Goal: Use online tool/utility: Use online tool/utility

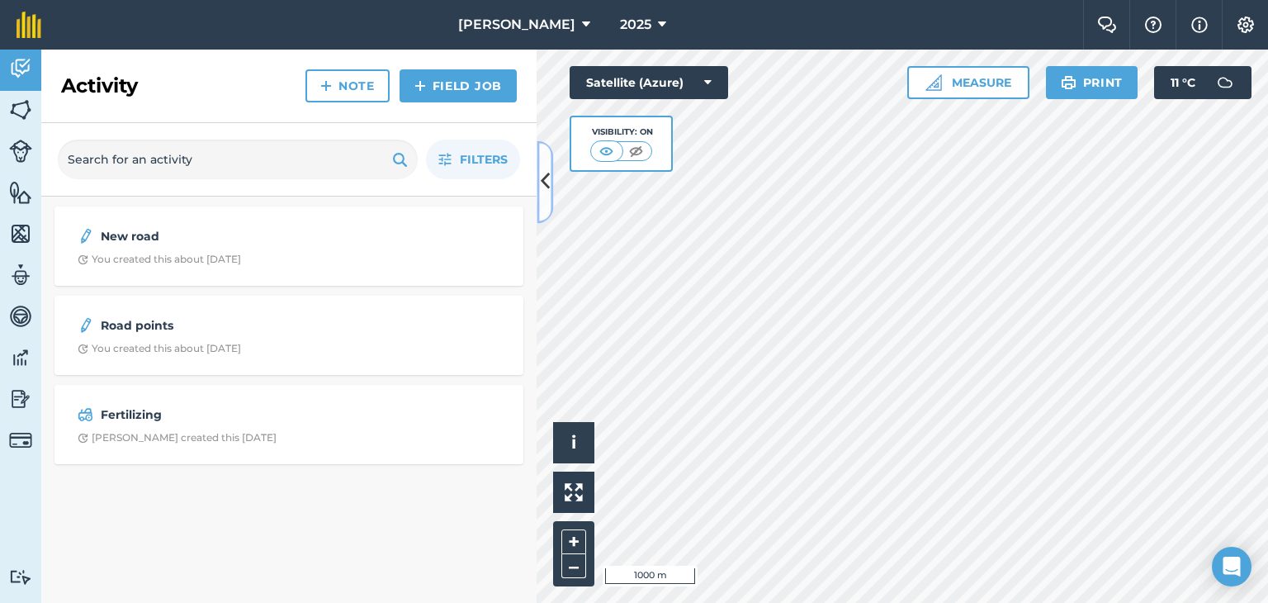
click at [545, 185] on icon at bounding box center [545, 182] width 9 height 29
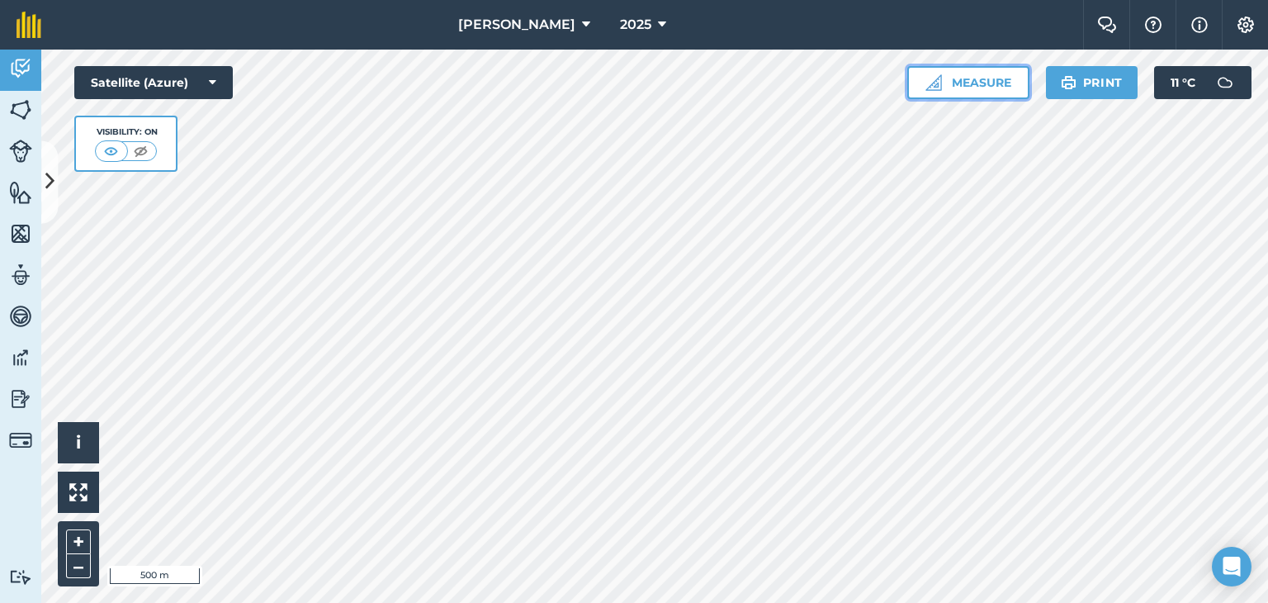
click at [990, 73] on button "Measure" at bounding box center [968, 82] width 122 height 33
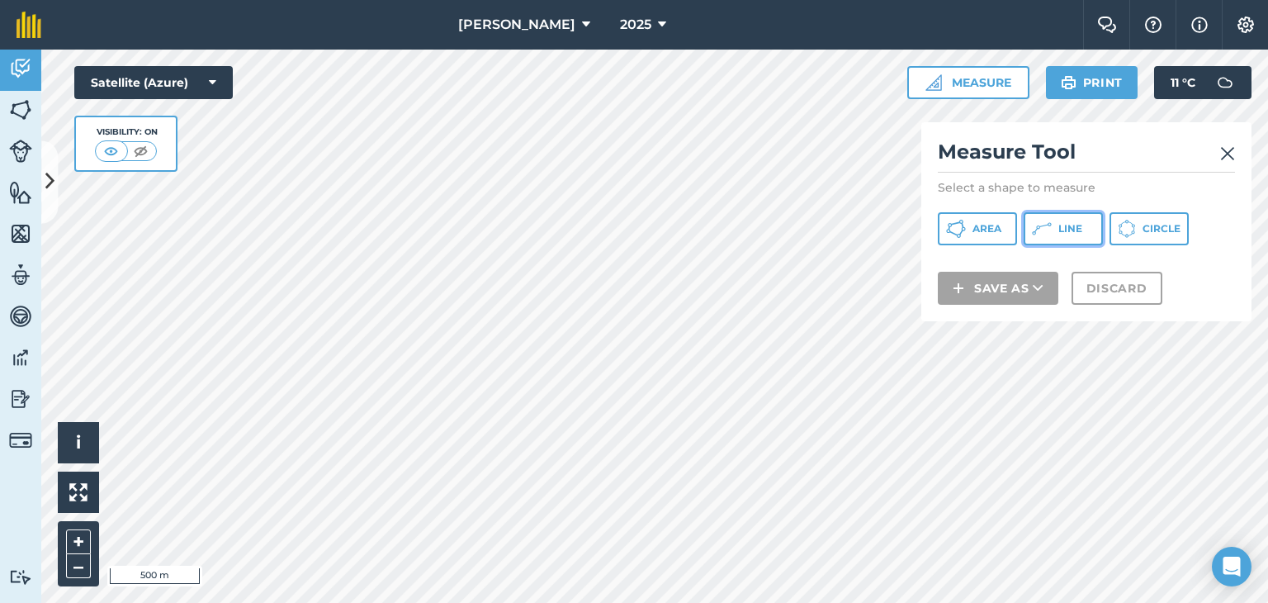
drag, startPoint x: 1052, startPoint y: 225, endPoint x: 972, endPoint y: 265, distance: 90.1
click at [1052, 225] on button "Line" at bounding box center [1063, 228] width 79 height 33
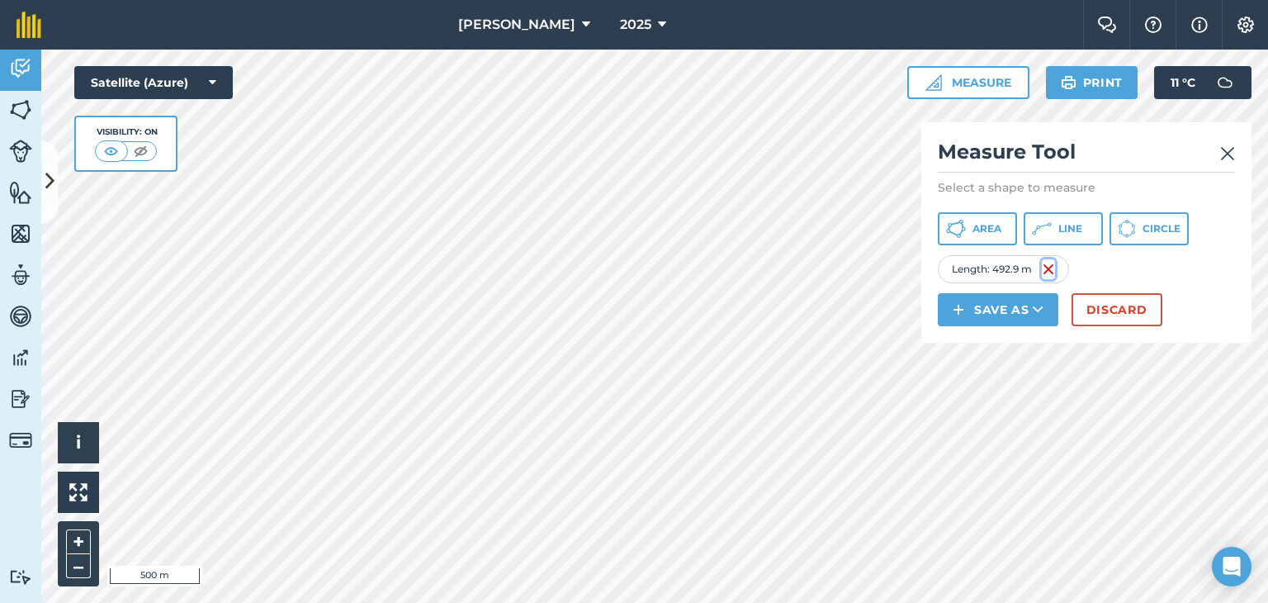
click at [1051, 273] on img at bounding box center [1048, 269] width 13 height 20
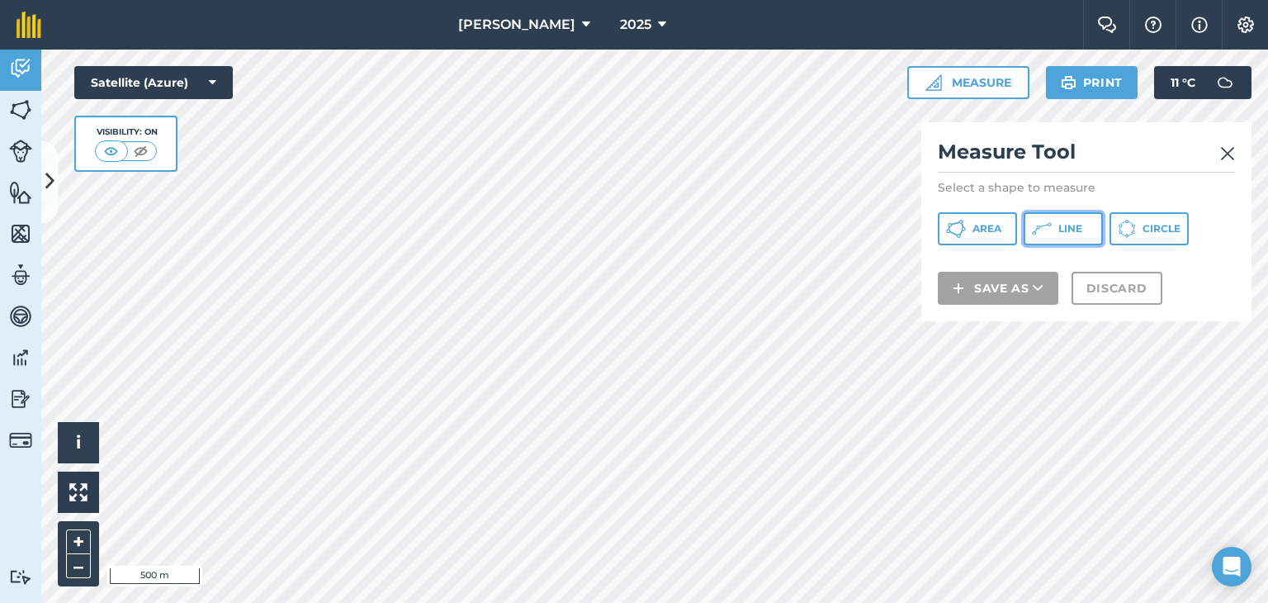
click at [1075, 227] on span "Line" at bounding box center [1070, 228] width 24 height 13
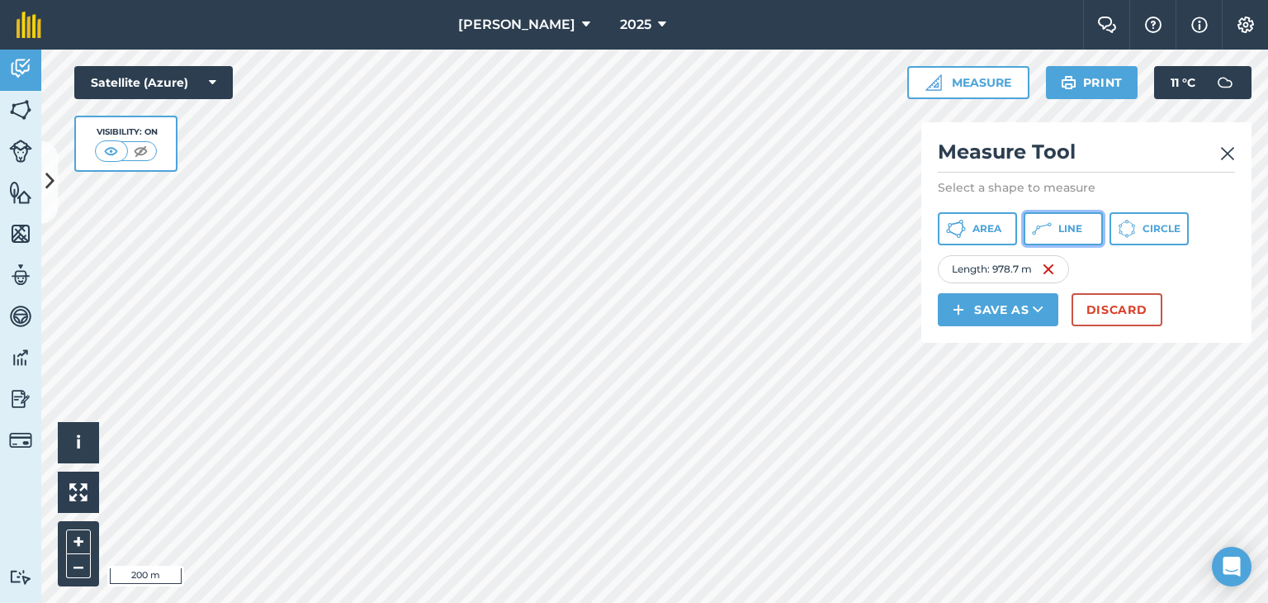
click at [1076, 228] on span "Line" at bounding box center [1070, 228] width 24 height 13
click at [1165, 219] on button "Circle" at bounding box center [1148, 228] width 79 height 33
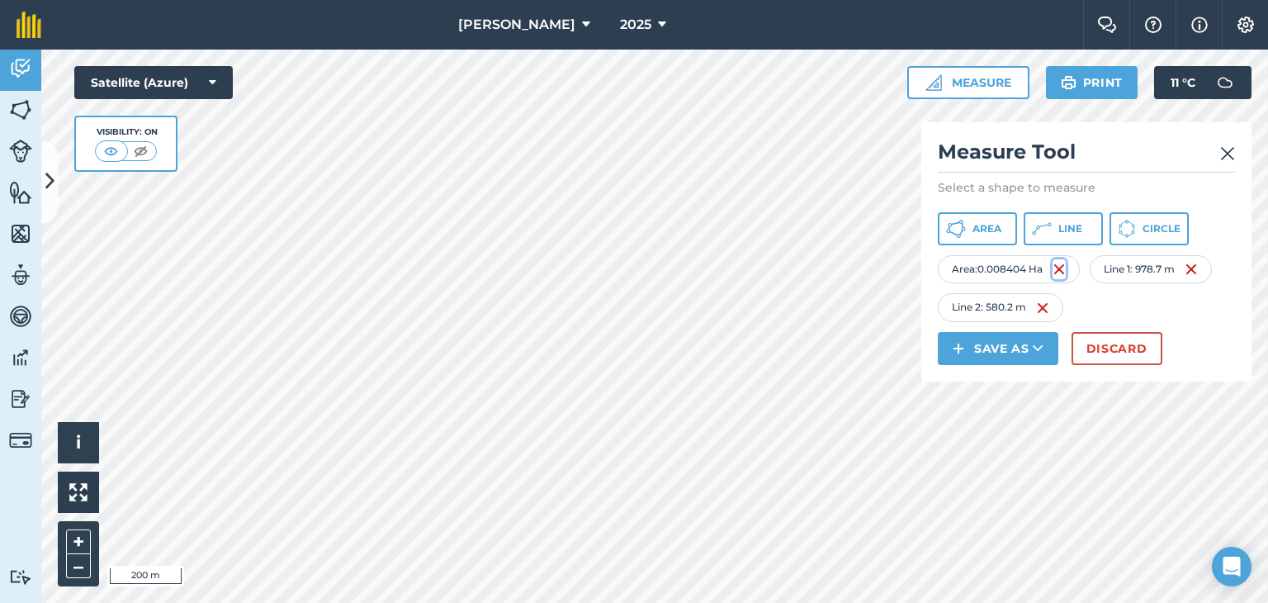
click at [1057, 265] on img at bounding box center [1058, 269] width 13 height 20
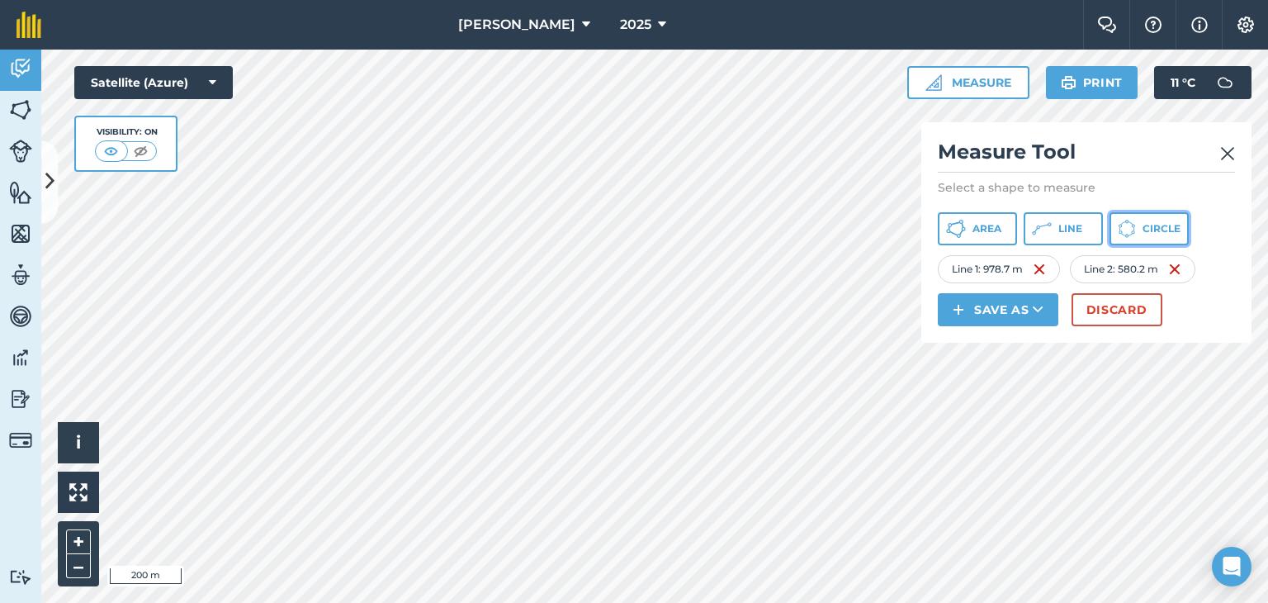
click at [1153, 220] on button "Circle" at bounding box center [1148, 228] width 79 height 33
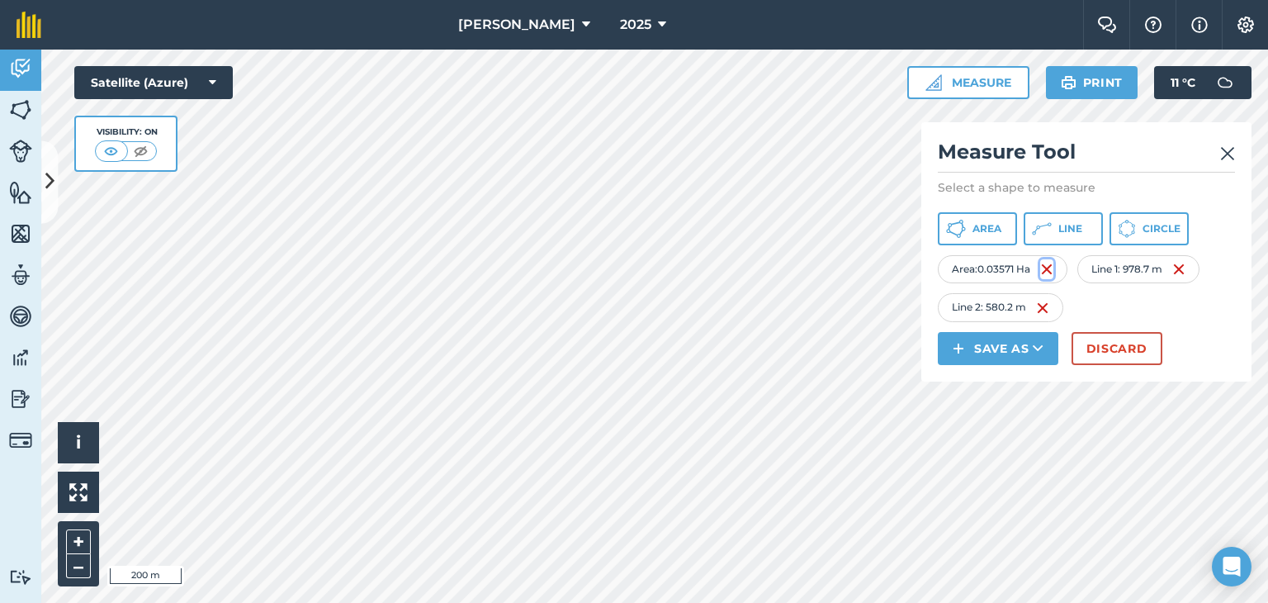
click at [1053, 265] on img at bounding box center [1046, 269] width 13 height 20
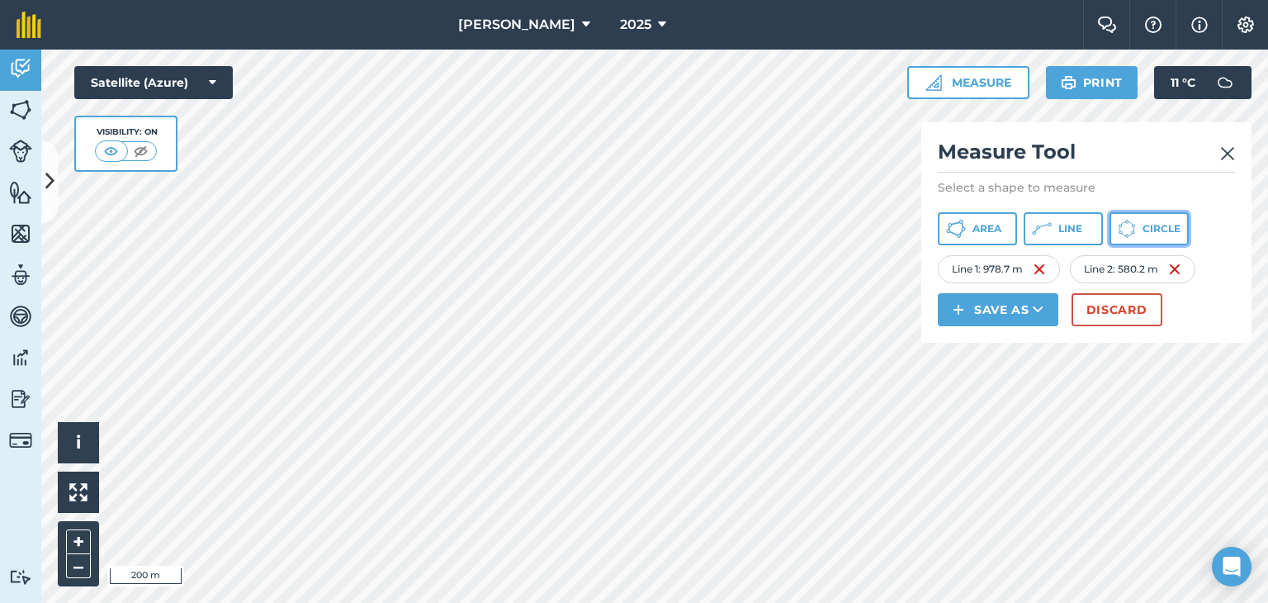
drag, startPoint x: 1156, startPoint y: 225, endPoint x: 938, endPoint y: 260, distance: 220.7
click at [1152, 225] on span "Circle" at bounding box center [1161, 228] width 38 height 13
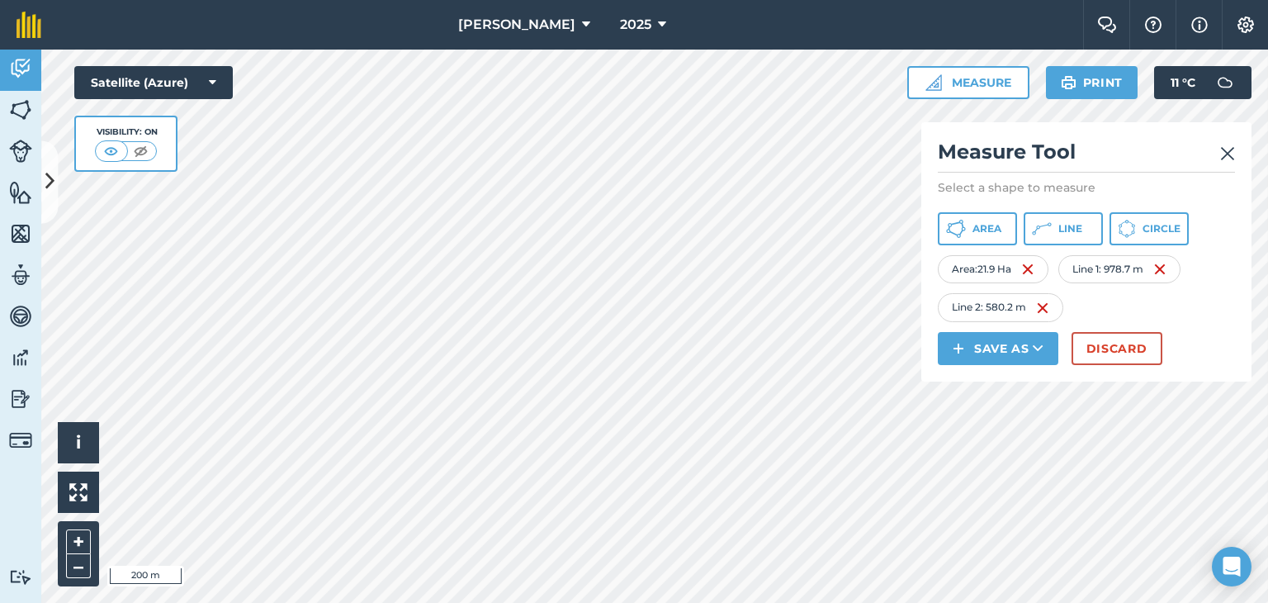
click at [1227, 150] on img at bounding box center [1227, 154] width 15 height 20
